Goal: Task Accomplishment & Management: Manage account settings

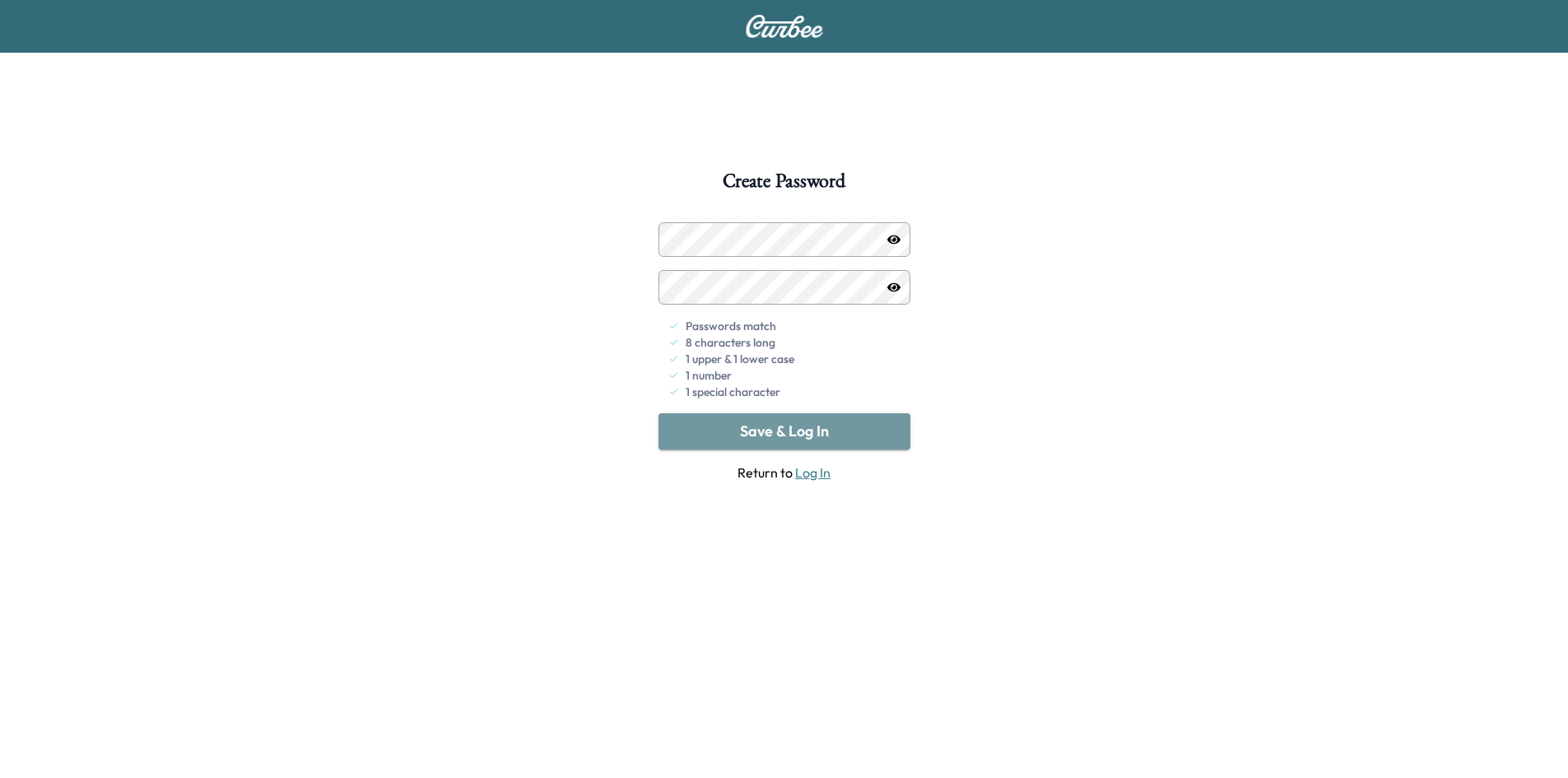
click at [823, 436] on button "Save & Log In" at bounding box center [785, 431] width 252 height 37
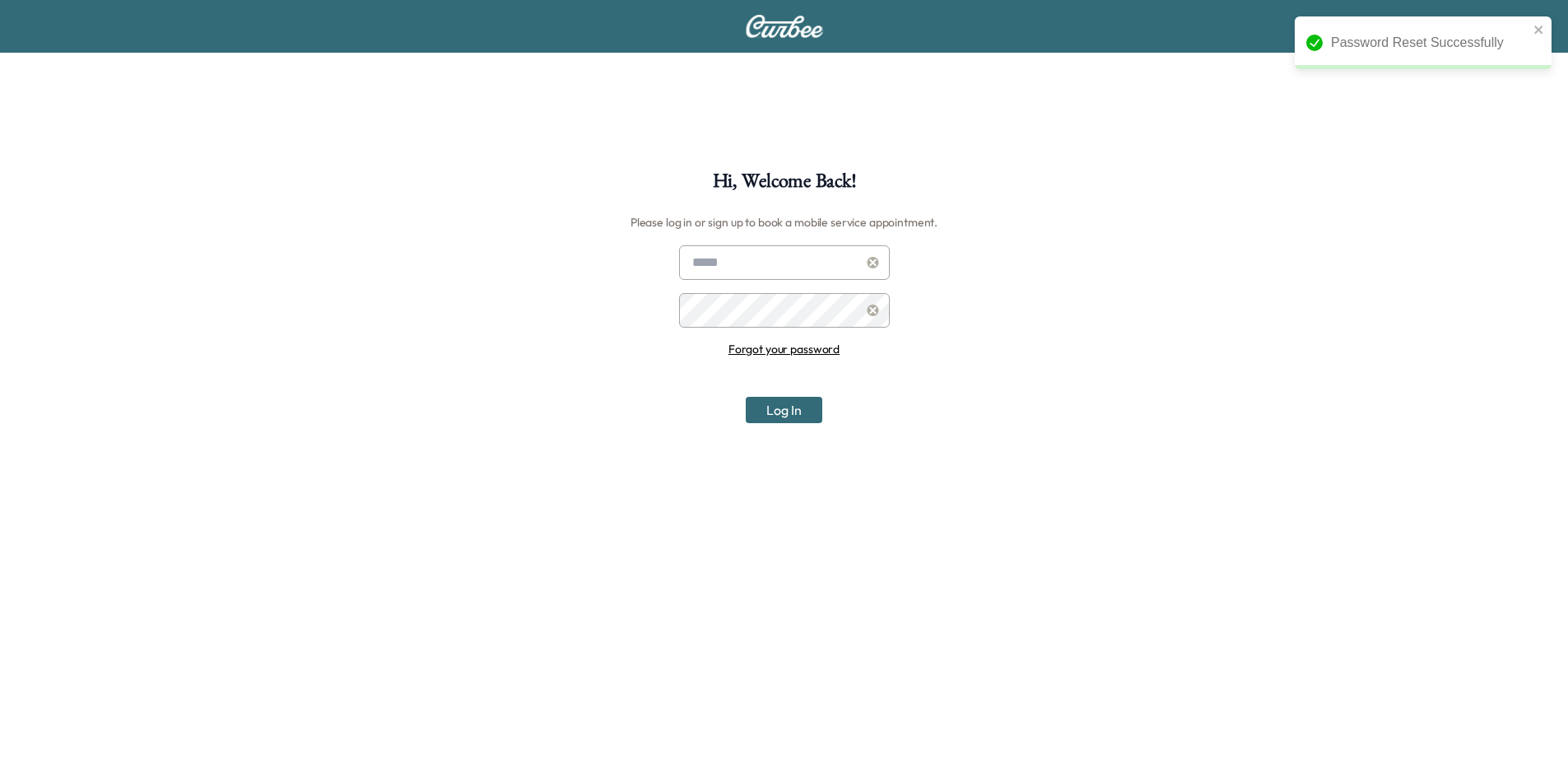
click at [773, 261] on input "text" at bounding box center [785, 262] width 211 height 35
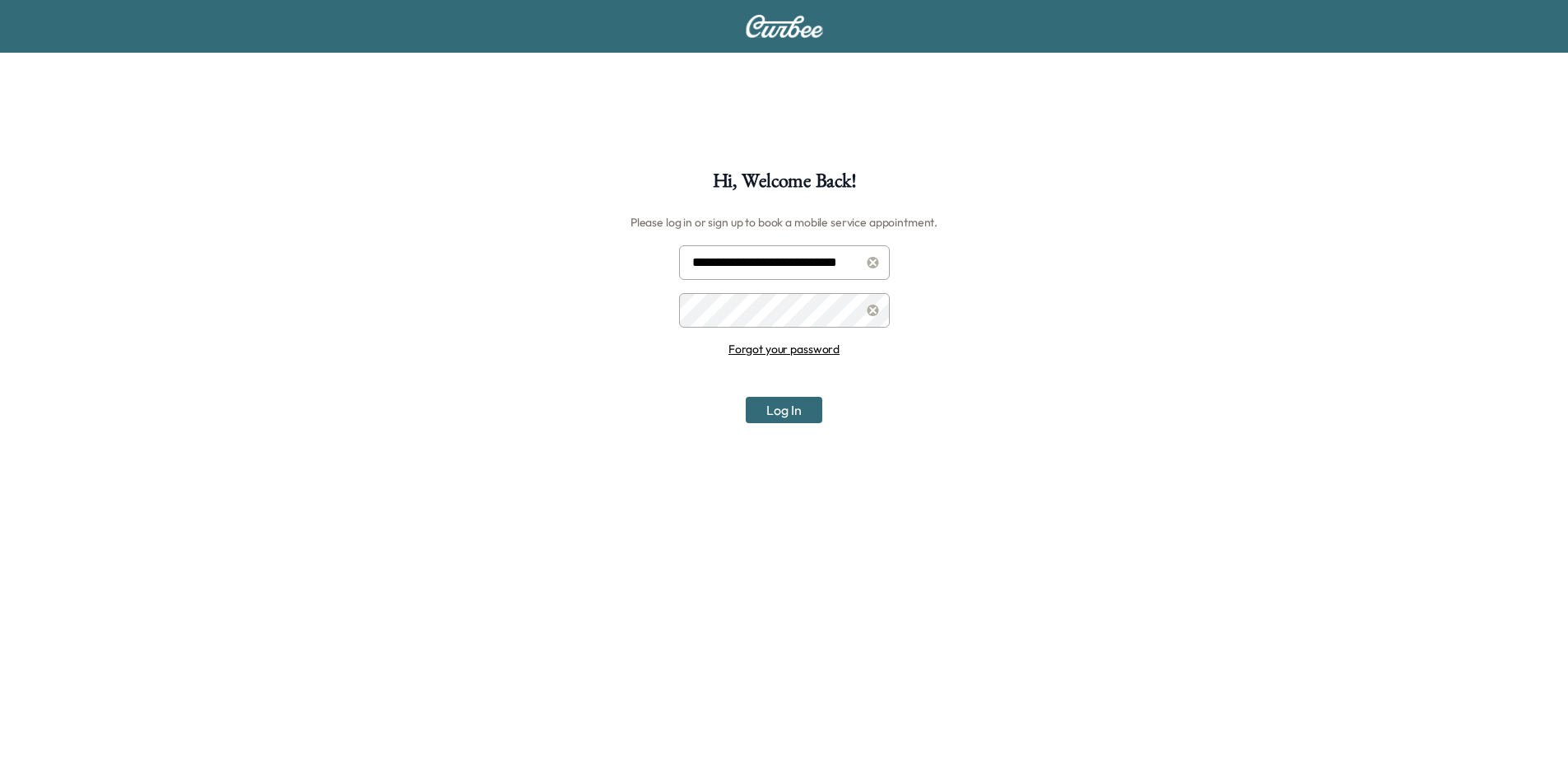
type input "**********"
click at [746, 397] on button "Log In" at bounding box center [784, 410] width 77 height 26
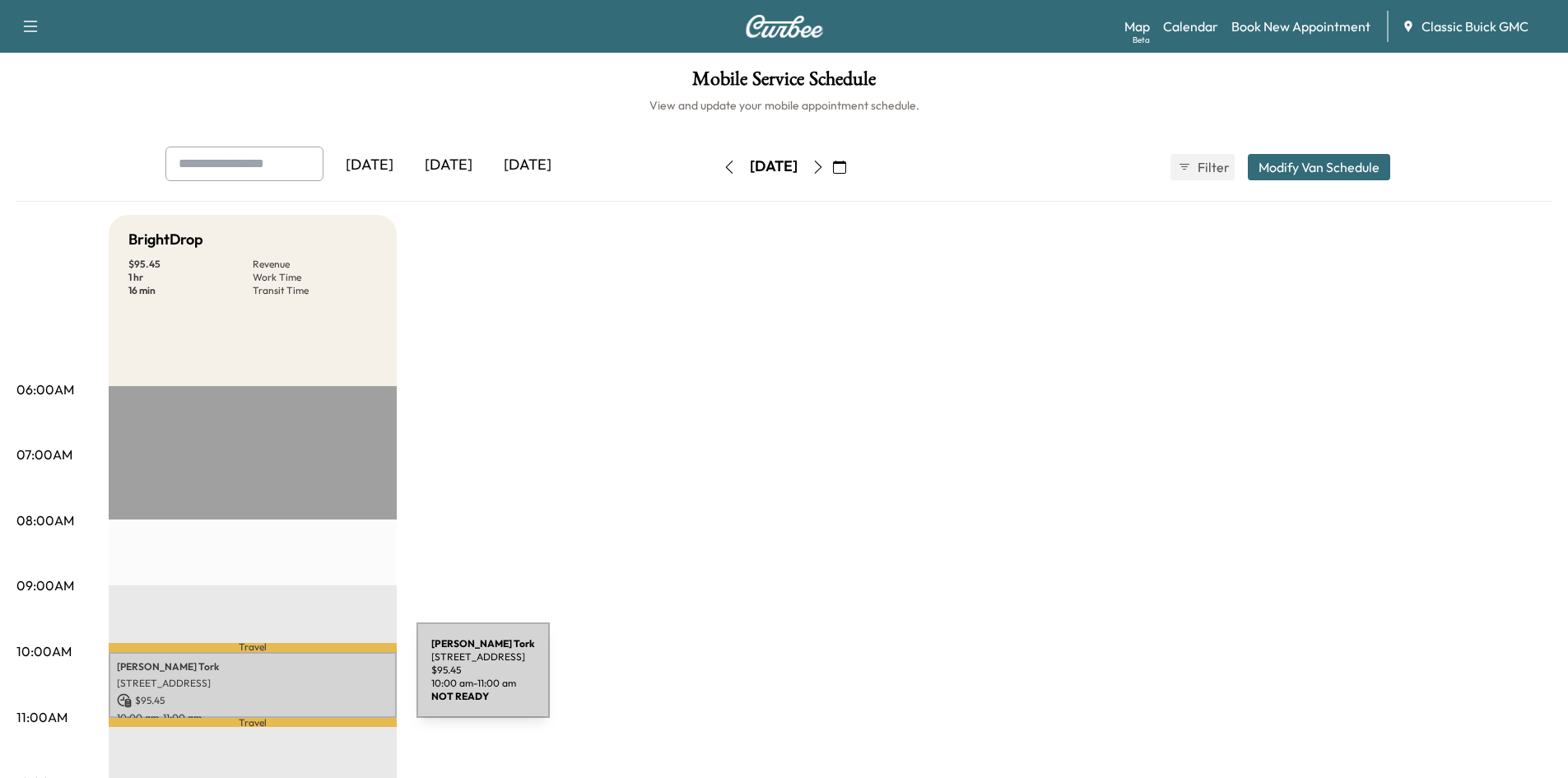
click at [293, 681] on p "[STREET_ADDRESS]" at bounding box center [253, 683] width 272 height 13
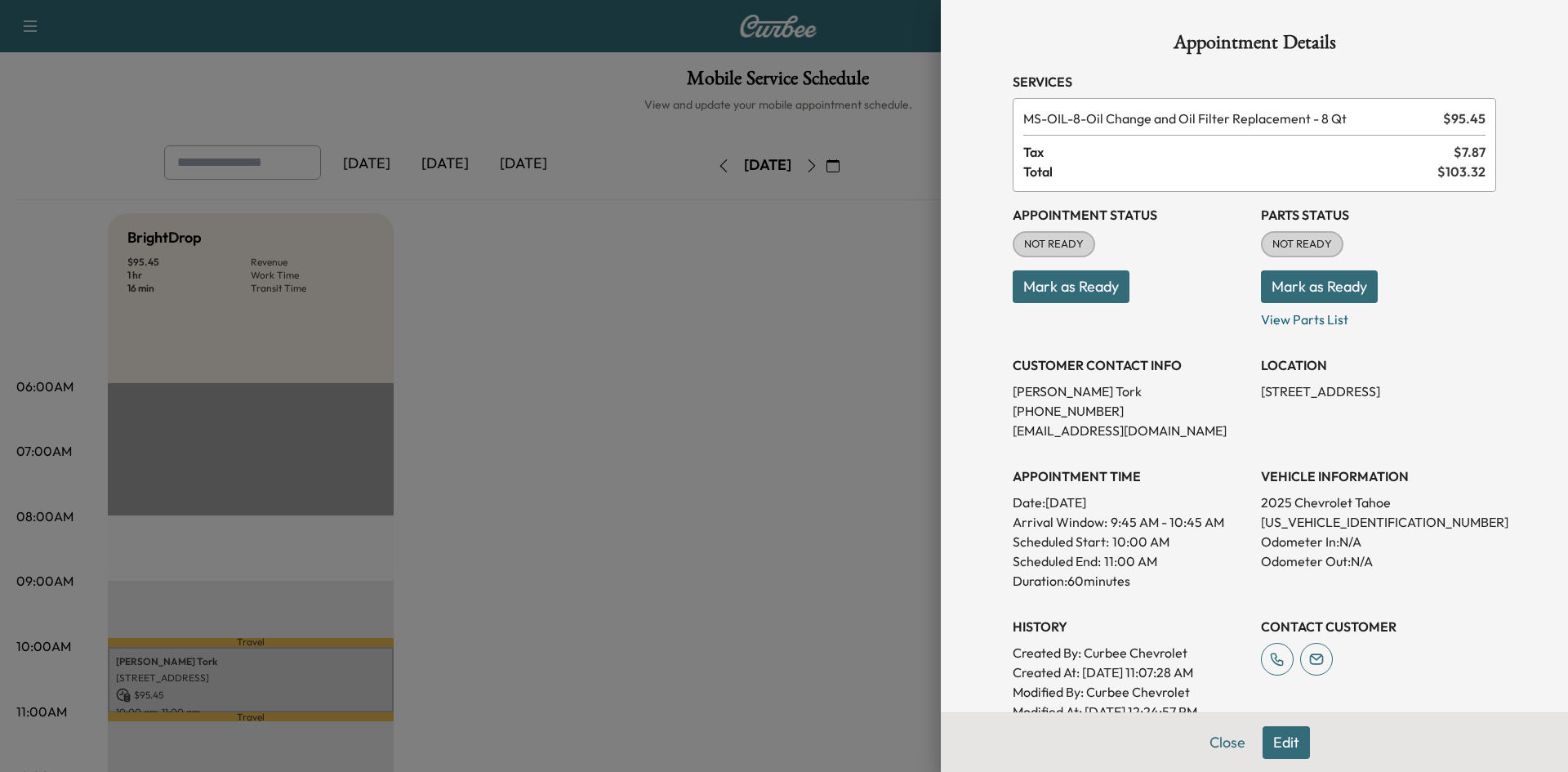
click at [1040, 287] on button "Mark as Ready" at bounding box center [1071, 287] width 117 height 33
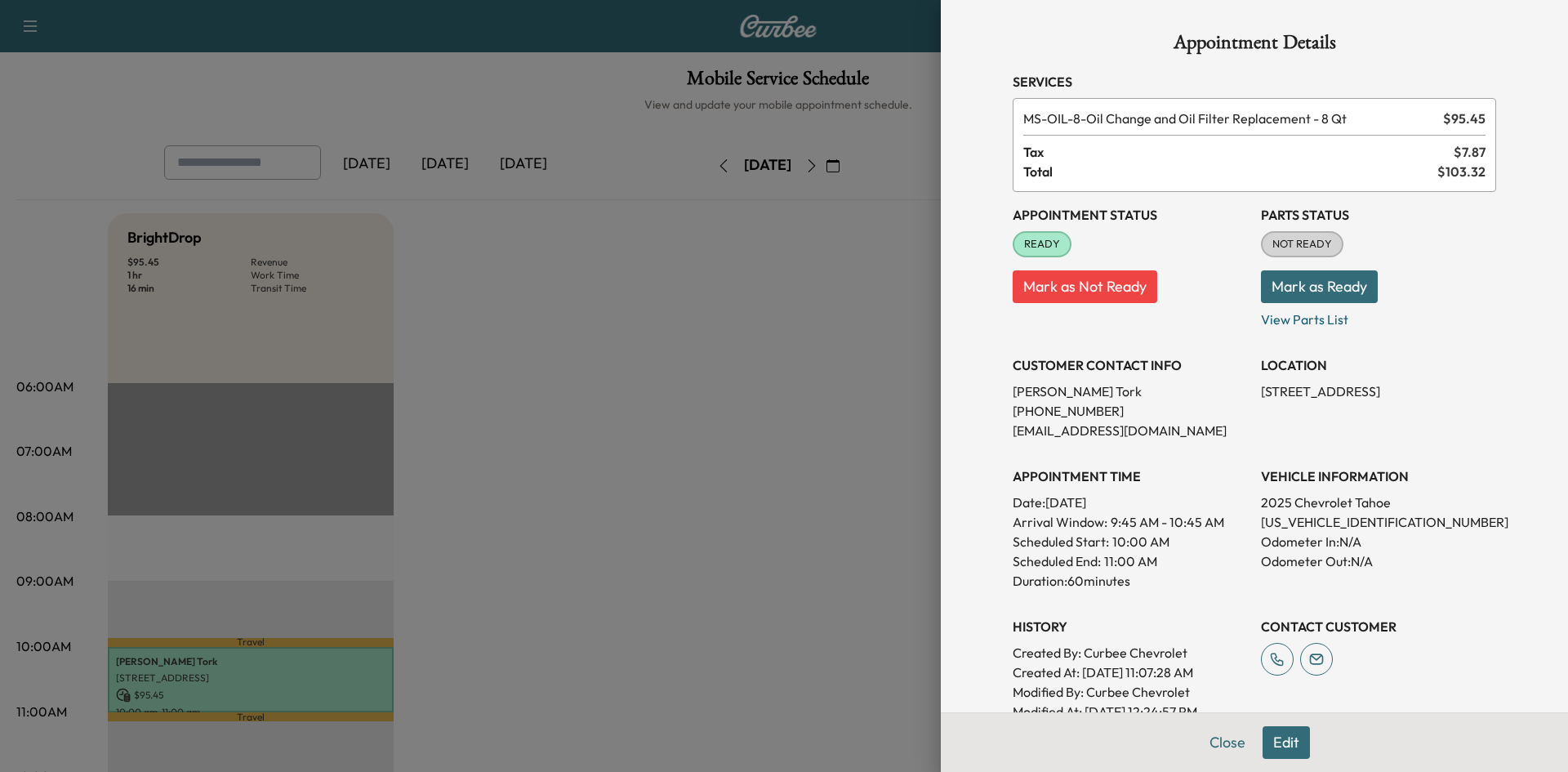
click at [686, 343] on div at bounding box center [784, 386] width 1568 height 772
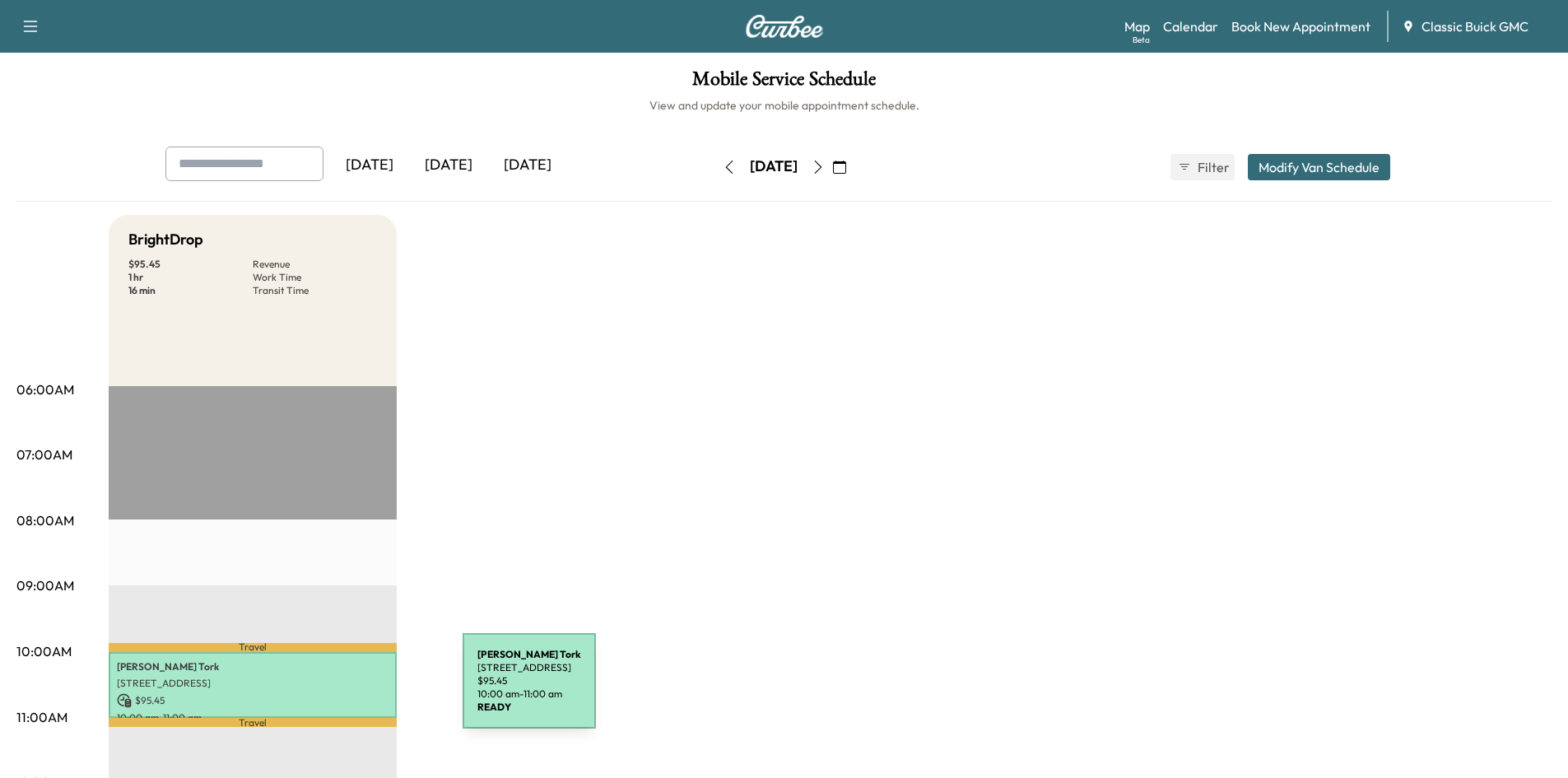
click at [339, 693] on p "$ 95.45" at bounding box center [253, 700] width 272 height 15
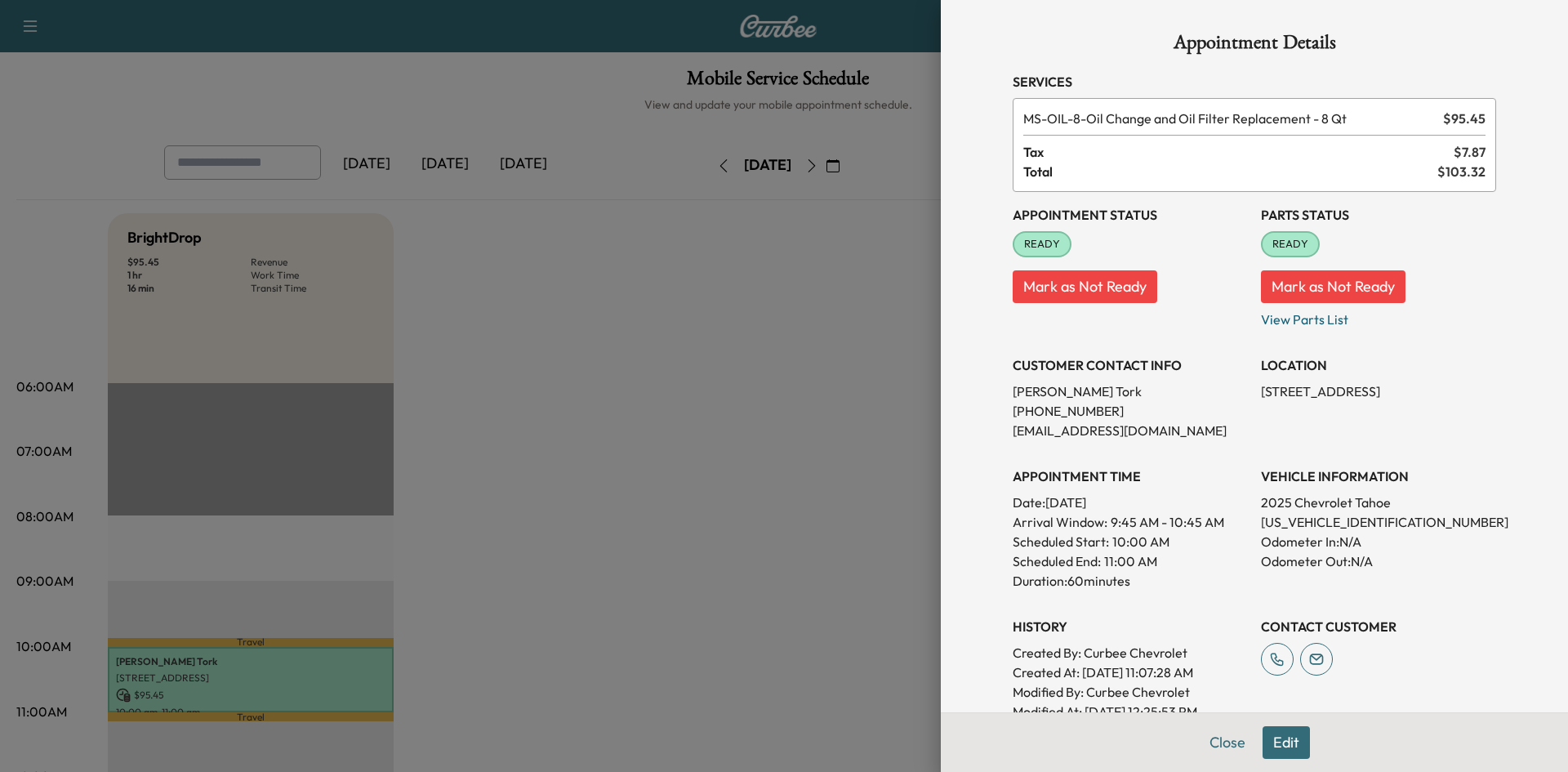
click at [1273, 738] on button "Edit" at bounding box center [1286, 743] width 47 height 33
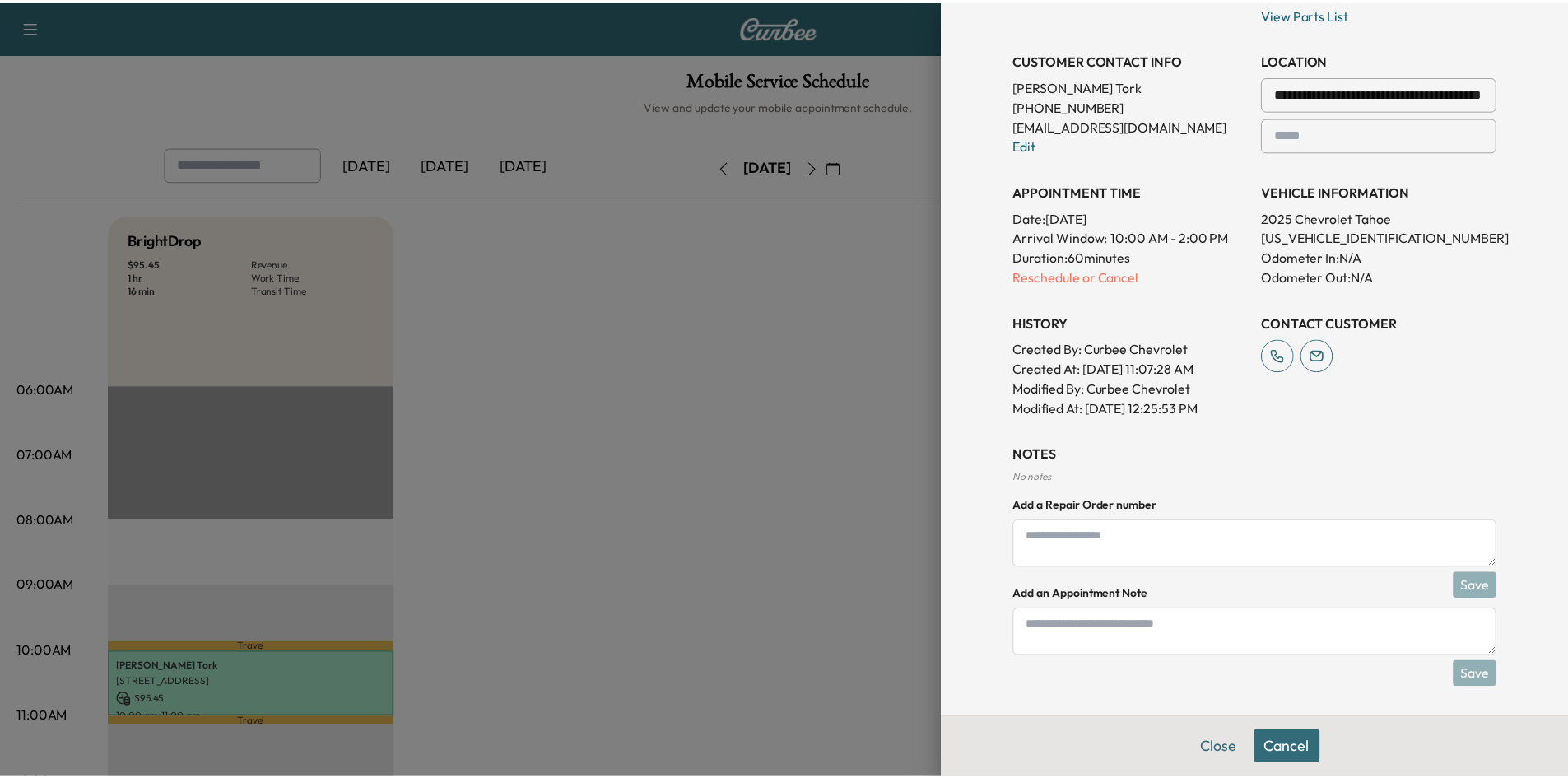
scroll to position [347, 0]
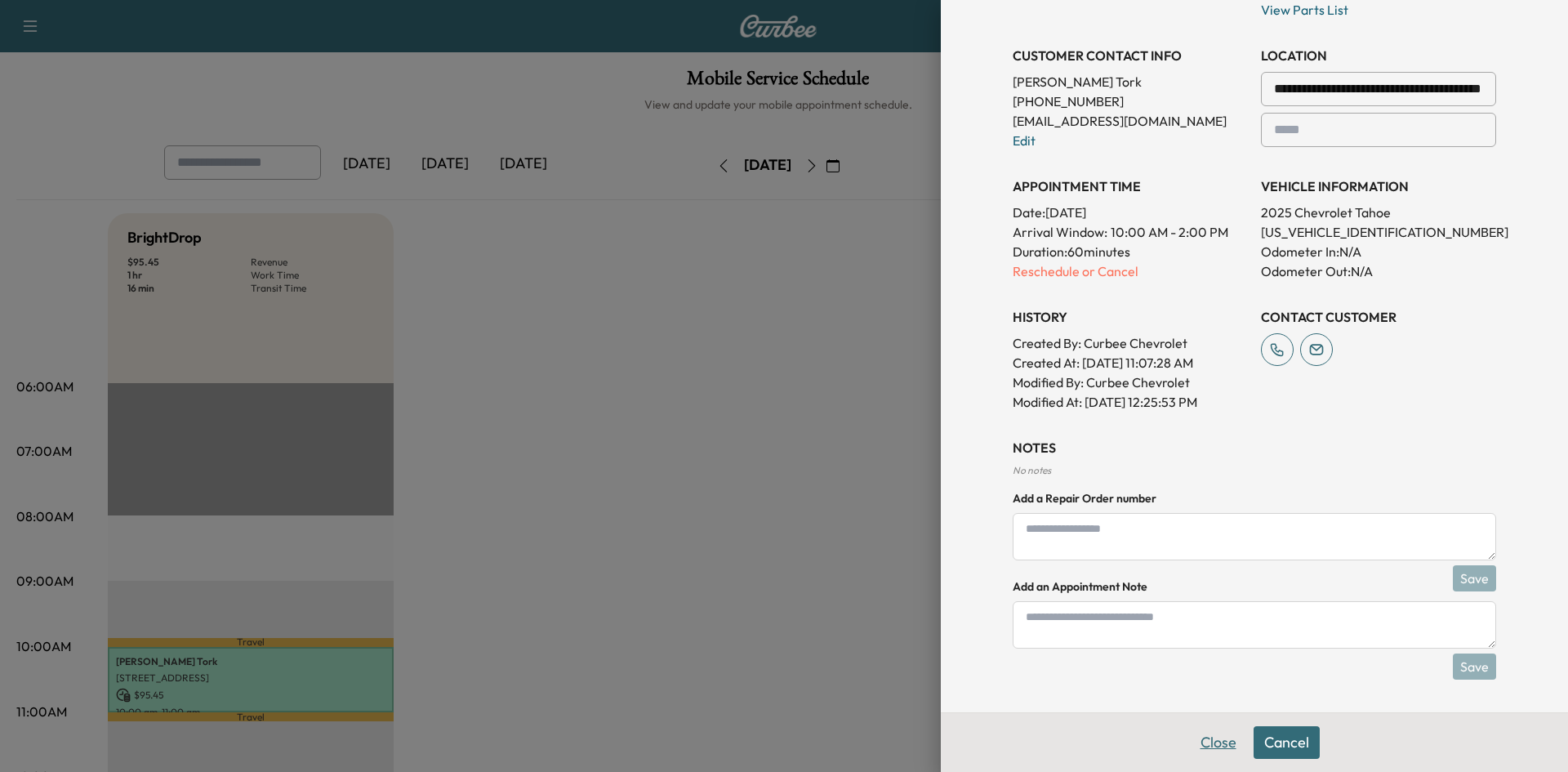
click at [1207, 752] on button "Close" at bounding box center [1219, 743] width 57 height 33
